Goal: Communication & Community: Ask a question

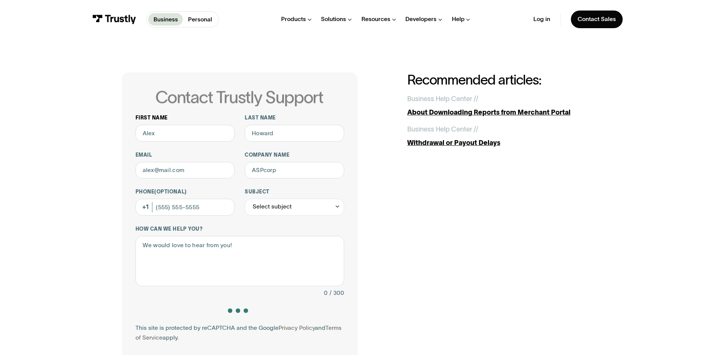
click at [216, 124] on div "First name" at bounding box center [185, 127] width 99 height 27
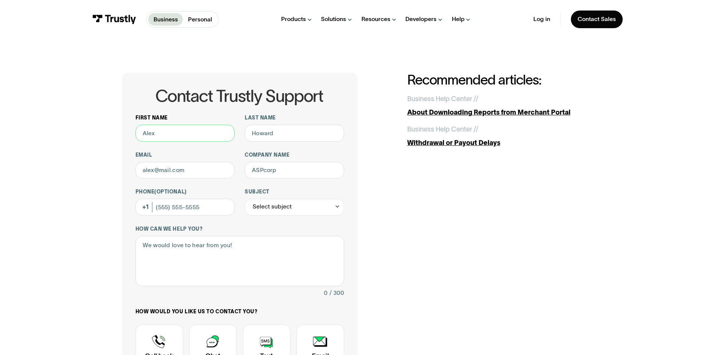
click at [206, 129] on input "First name" at bounding box center [185, 133] width 99 height 17
click at [282, 128] on input "Last name" at bounding box center [294, 133] width 99 height 17
type input "rahimi"
click at [158, 172] on input "Email" at bounding box center [185, 170] width 99 height 17
type input "maryam.rahimi@ballys.com"
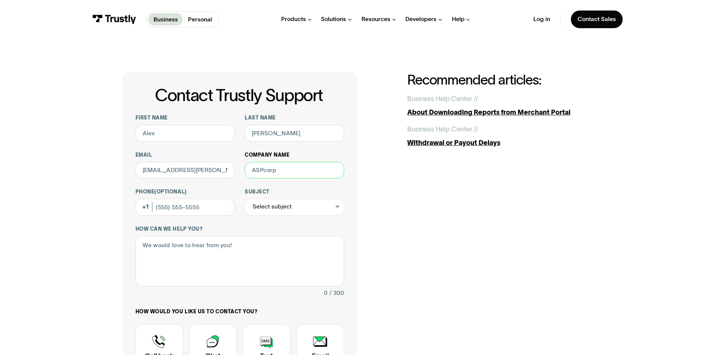
click at [265, 178] on input "Company name" at bounding box center [294, 170] width 99 height 17
type input "Bally Interactive"
drag, startPoint x: 178, startPoint y: 209, endPoint x: 210, endPoint y: 200, distance: 33.1
click at [179, 209] on input "Phone (Optional)" at bounding box center [185, 207] width 99 height 17
type input "(647) 774-4810"
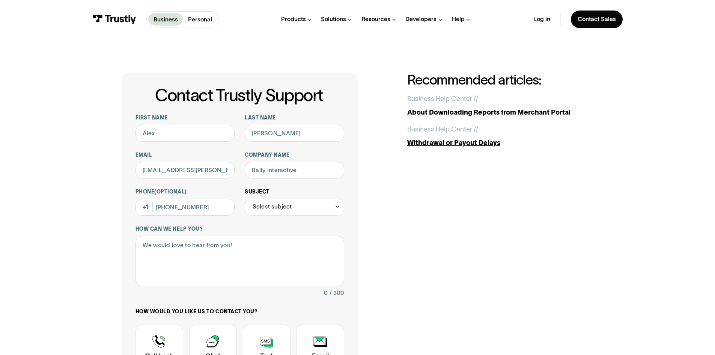
click at [309, 209] on div "Select subject" at bounding box center [294, 207] width 99 height 17
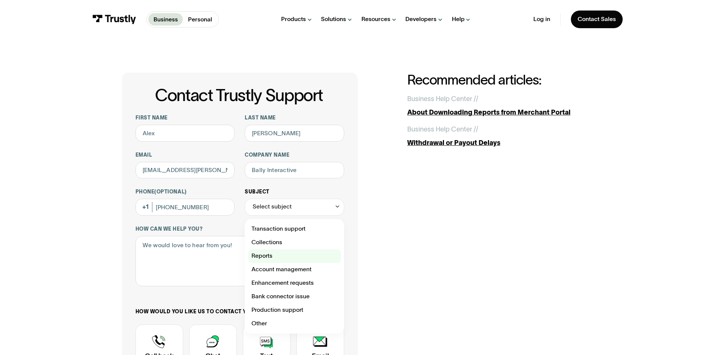
click at [286, 255] on div "Contact Trustly Support" at bounding box center [294, 256] width 93 height 14
type input "*******"
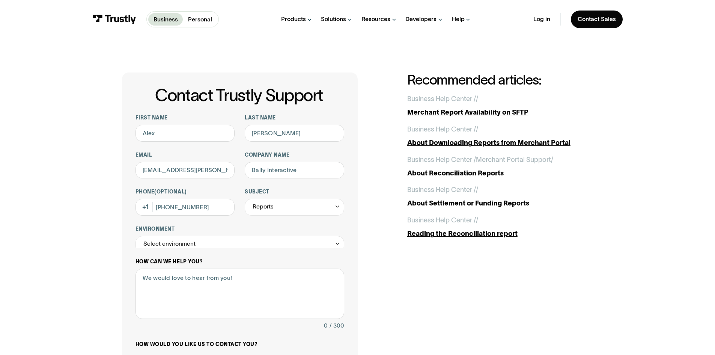
click at [225, 258] on div "How can we help you? 0 / 300" at bounding box center [240, 294] width 209 height 72
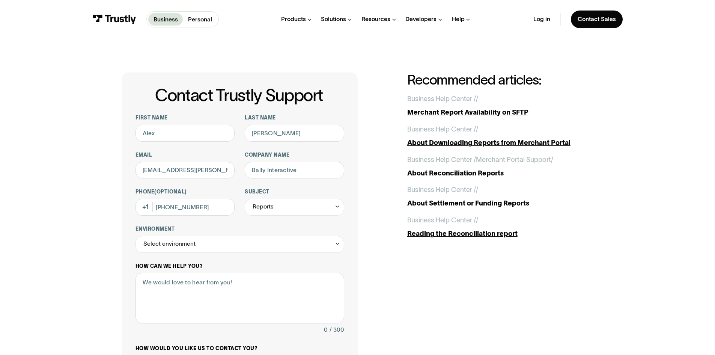
click at [224, 273] on div "How can we help you? 0 / 300" at bounding box center [240, 299] width 209 height 72
click at [192, 247] on div "Select environment" at bounding box center [169, 244] width 52 height 10
drag, startPoint x: 50, startPoint y: 269, endPoint x: 141, endPoint y: 273, distance: 90.9
click at [51, 269] on div "Contact Trustly Support First name Last name rahimi Email maryam.rahimi@ballys.…" at bounding box center [357, 283] width 681 height 488
click at [188, 297] on textarea "How can we help you?" at bounding box center [240, 298] width 209 height 51
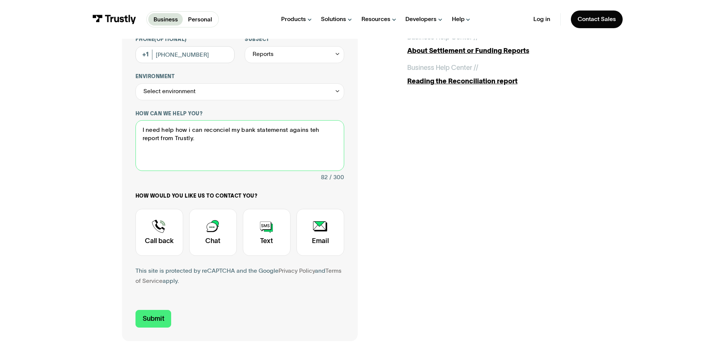
scroll to position [176, 0]
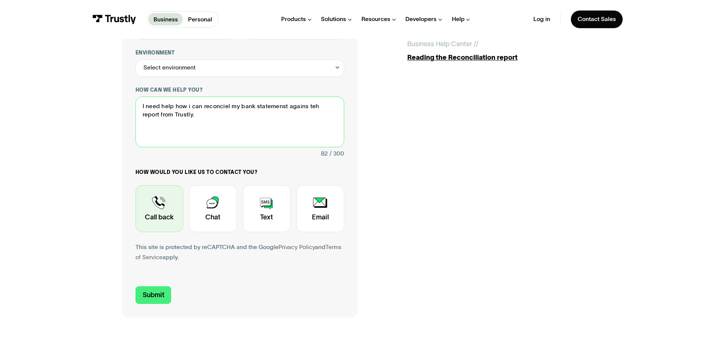
type textarea "I need help how i can reconciel my bank statemenst agains teh report from Trust…"
click at [141, 221] on div "Contact Trustly Support" at bounding box center [160, 208] width 48 height 47
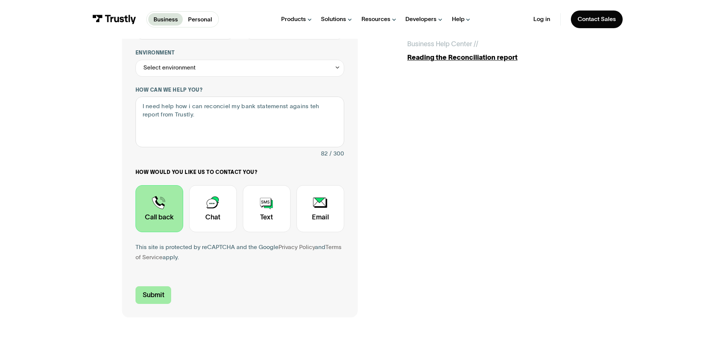
click at [158, 296] on input "Submit" at bounding box center [154, 295] width 36 height 18
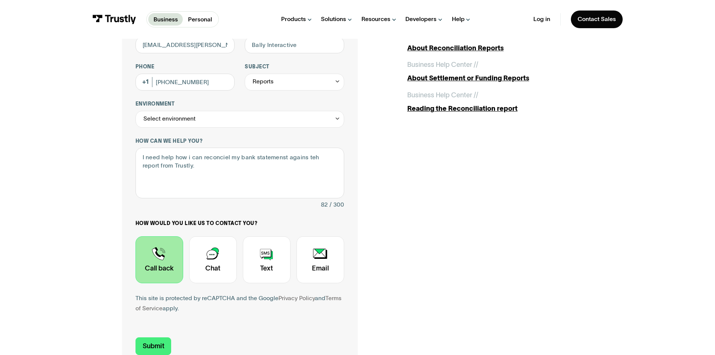
click at [173, 15] on p "Business" at bounding box center [166, 19] width 24 height 9
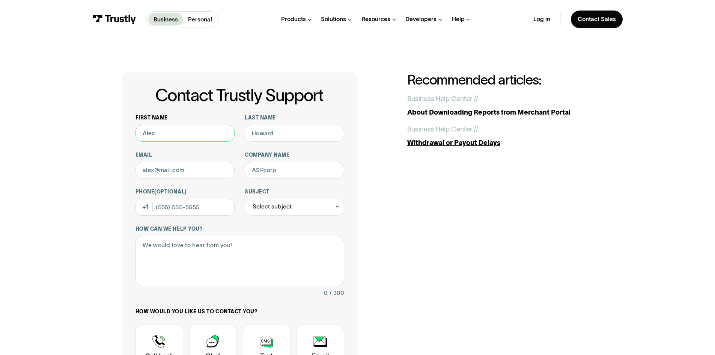
click at [202, 131] on input "First name" at bounding box center [185, 133] width 99 height 17
type input "maryam"
drag, startPoint x: 278, startPoint y: 138, endPoint x: 282, endPoint y: 140, distance: 4.5
click at [278, 138] on input "Last name" at bounding box center [294, 133] width 99 height 17
type input "rahimi"
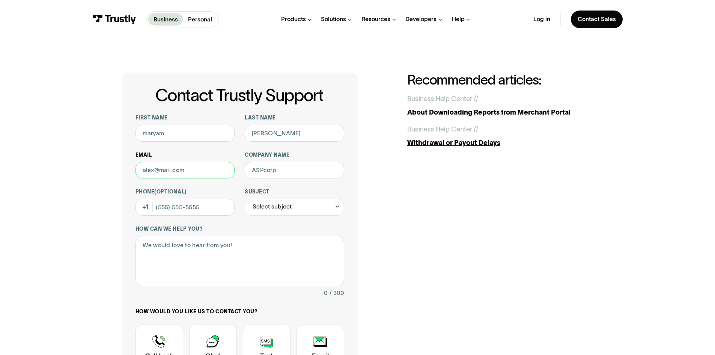
drag, startPoint x: 184, startPoint y: 171, endPoint x: 194, endPoint y: 178, distance: 12.6
click at [184, 171] on input "Email" at bounding box center [185, 170] width 99 height 17
type input "maryam.rahimi@ballys.com"
click at [272, 172] on input "Company name" at bounding box center [294, 170] width 99 height 17
type input "Bally Interactive"
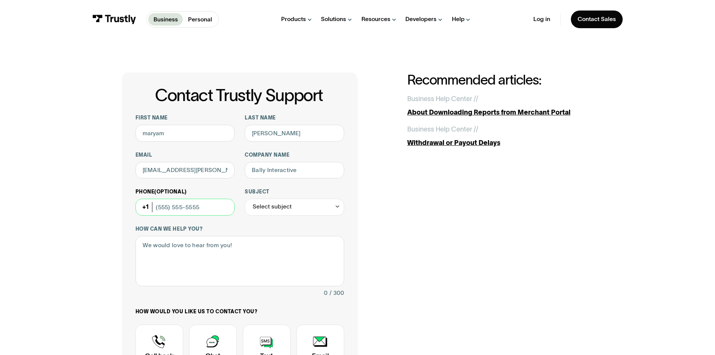
click at [210, 215] on input "Phone (Optional)" at bounding box center [185, 207] width 99 height 17
type input "(647) 774-4810"
click at [277, 211] on div "Select subject" at bounding box center [272, 207] width 39 height 10
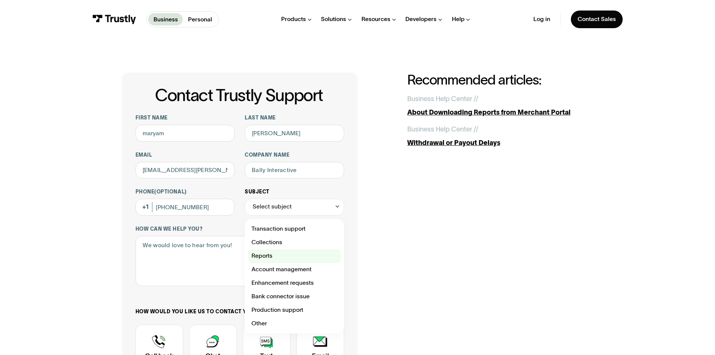
click at [264, 255] on div "Contact Trustly Support" at bounding box center [294, 256] width 93 height 14
type input "*******"
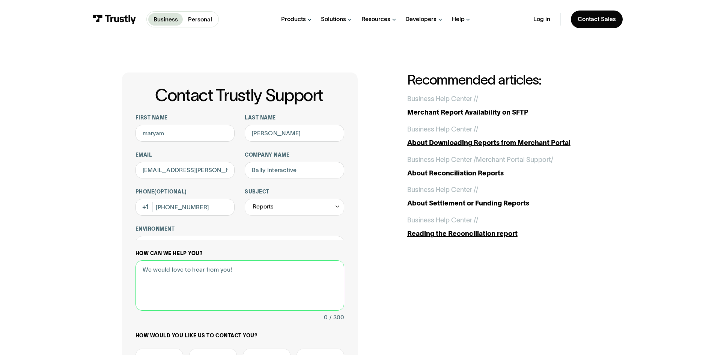
click at [222, 256] on div "How can we help you? 0 / 300" at bounding box center [240, 286] width 209 height 72
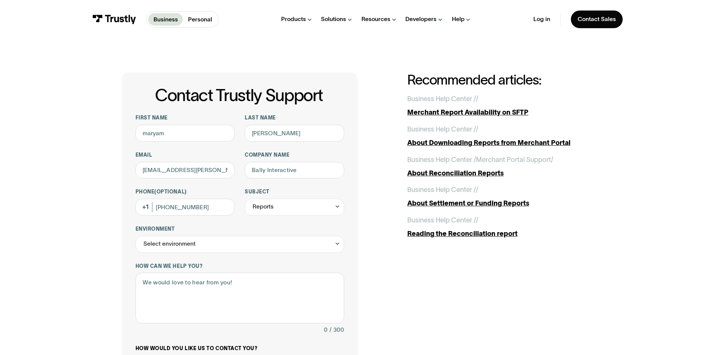
click at [598, 286] on div "Contact Trustly Support First name maryam Last name rahimi Email maryam.rahimi@…" at bounding box center [357, 283] width 681 height 488
drag, startPoint x: 714, startPoint y: 108, endPoint x: 713, endPoint y: 136, distance: 27.8
click at [713, 136] on div "Contact Trustly Support First name maryam Last name rahimi Email maryam.rahimi@…" at bounding box center [357, 283] width 715 height 488
click at [470, 175] on div "About Reconciliation Reports" at bounding box center [500, 173] width 186 height 10
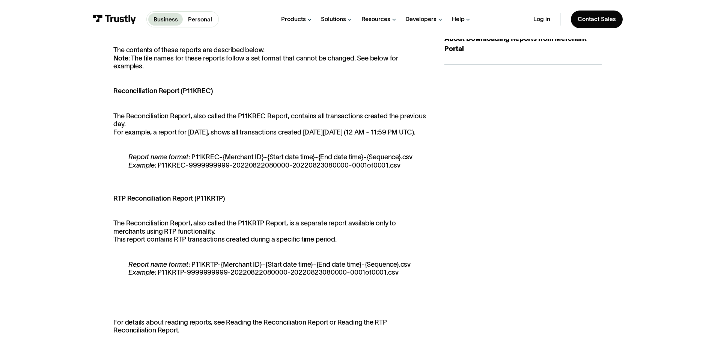
scroll to position [212, 0]
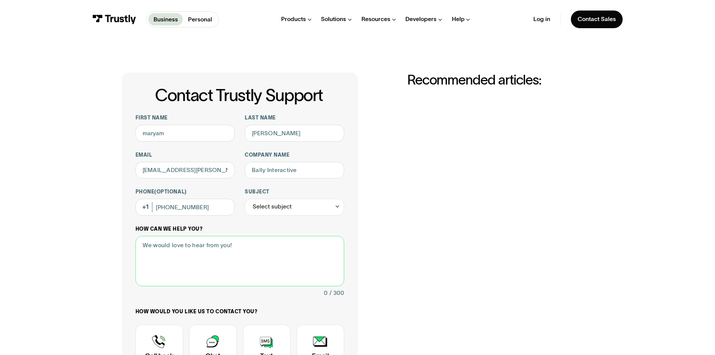
click at [239, 266] on textarea "How can we help you?" at bounding box center [240, 261] width 209 height 51
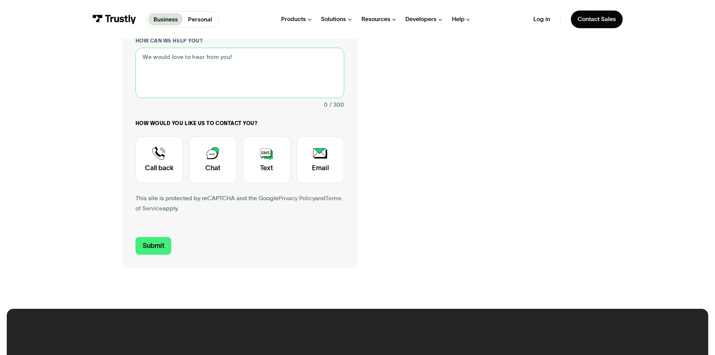
scroll to position [195, 0]
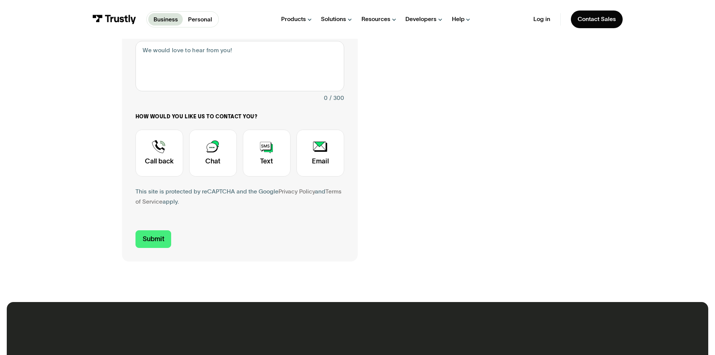
drag, startPoint x: 143, startPoint y: 158, endPoint x: 483, endPoint y: 192, distance: 341.0
click at [483, 192] on div "Contact Trustly Support First name maryam Last name rahimi Email maryam.rahimi@…" at bounding box center [357, 70] width 471 height 384
click at [152, 172] on div "Contact Trustly Support" at bounding box center [160, 153] width 48 height 47
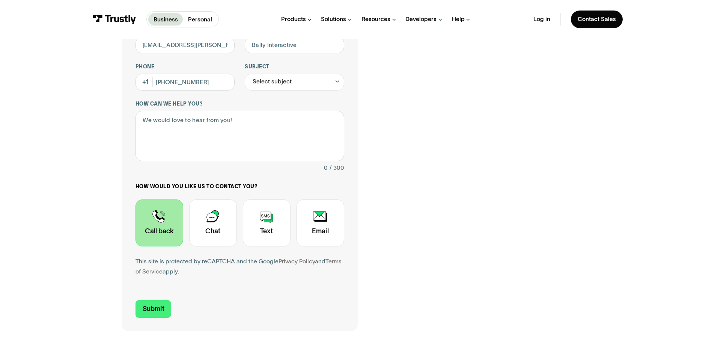
scroll to position [120, 0]
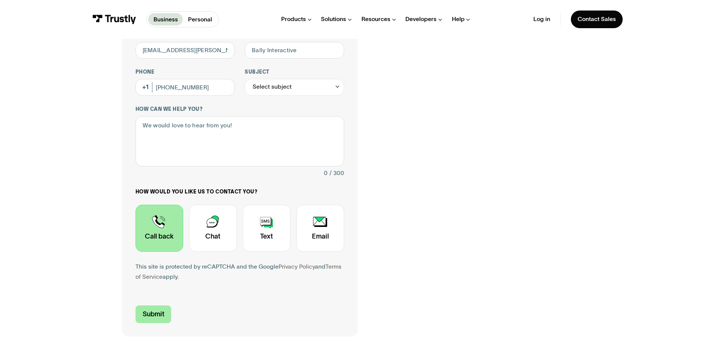
click at [156, 317] on input "Submit" at bounding box center [154, 314] width 36 height 18
click at [204, 147] on textarea "How can we help you?" at bounding box center [240, 141] width 209 height 51
type textarea "I need help hw to use the reports for the ban reconciliation"
click at [164, 323] on input "Submit" at bounding box center [154, 314] width 36 height 18
type input "+16477744810"
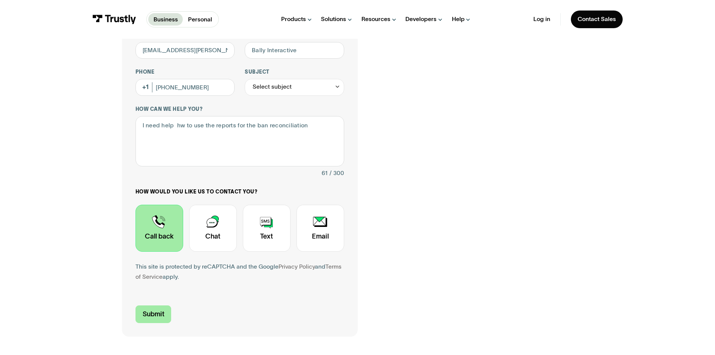
click at [164, 323] on input "Submit" at bounding box center [154, 314] width 36 height 18
